Goal: Contribute content: Add original content to the website for others to see

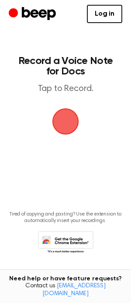
click at [60, 126] on span "button" at bounding box center [65, 121] width 48 height 48
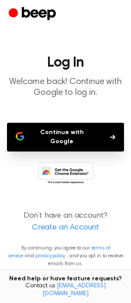
click at [67, 130] on button "Continue with Google" at bounding box center [65, 137] width 117 height 29
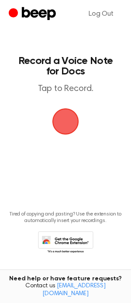
click at [62, 118] on span "button" at bounding box center [65, 121] width 42 height 42
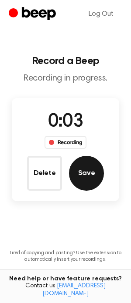
click at [77, 170] on button "Save" at bounding box center [86, 173] width 35 height 35
